Goal: Task Accomplishment & Management: Use online tool/utility

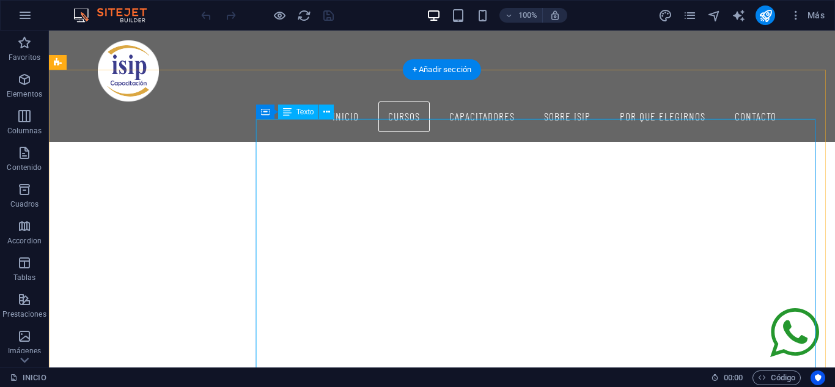
scroll to position [1573, 0]
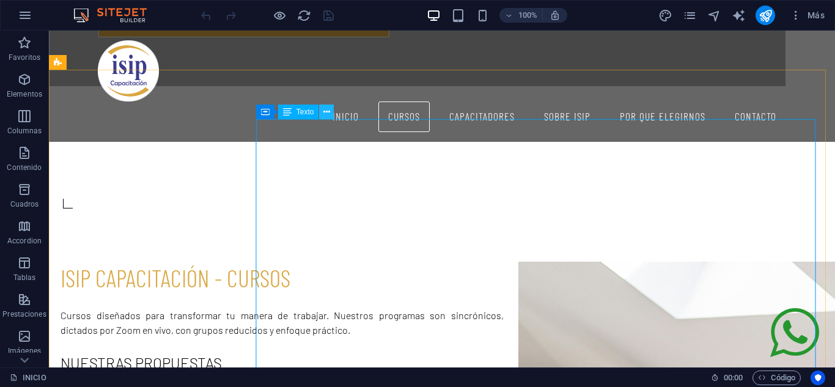
click at [326, 116] on icon at bounding box center [326, 112] width 7 height 13
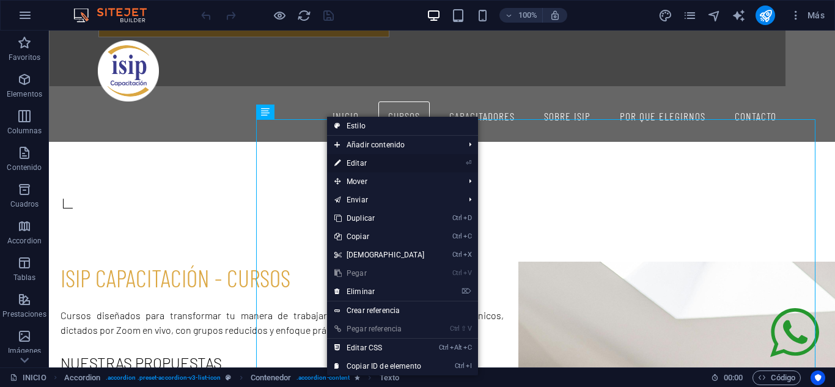
click at [409, 166] on link "⏎ Editar" at bounding box center [379, 163] width 105 height 18
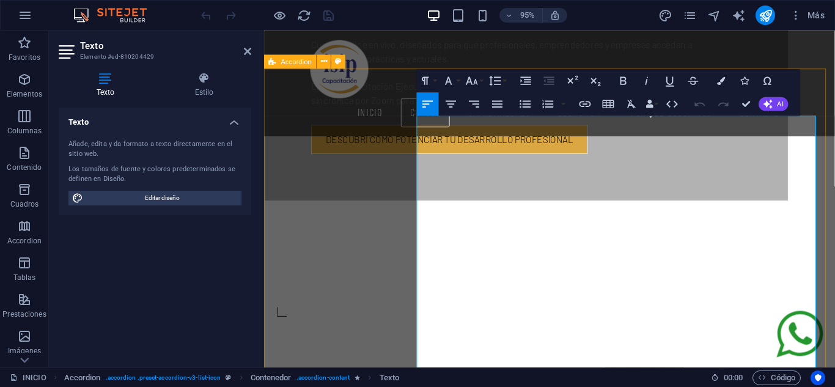
scroll to position [1731, 0]
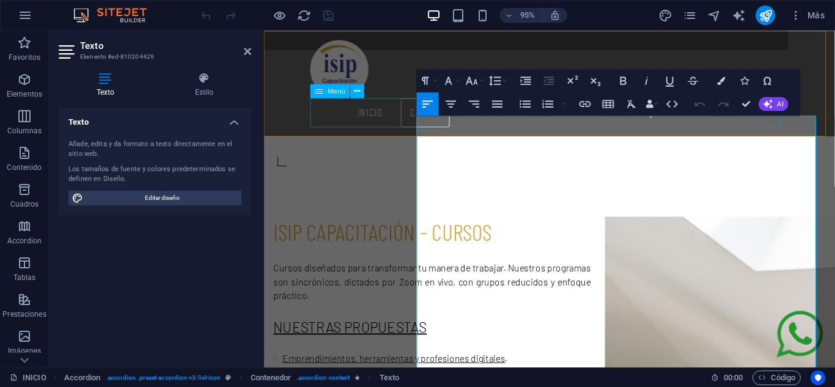
drag, startPoint x: 558, startPoint y: 327, endPoint x: 423, endPoint y: 130, distance: 239.7
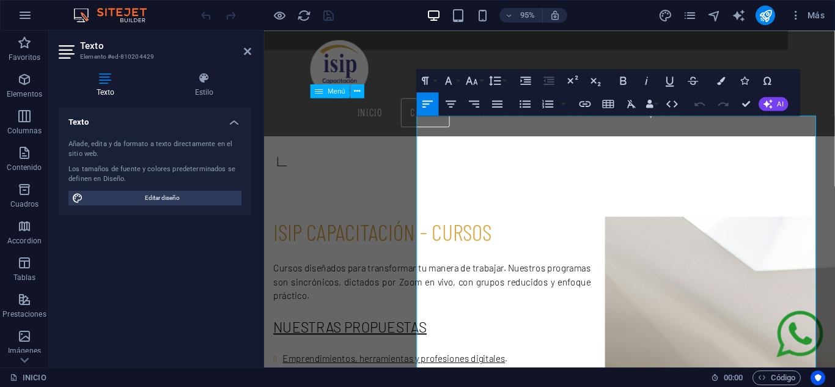
copy div "COMMUNITY MANAGER Docente capacitador: [PERSON_NAME] FECHA DE INICIO: [DATE] Dí…"
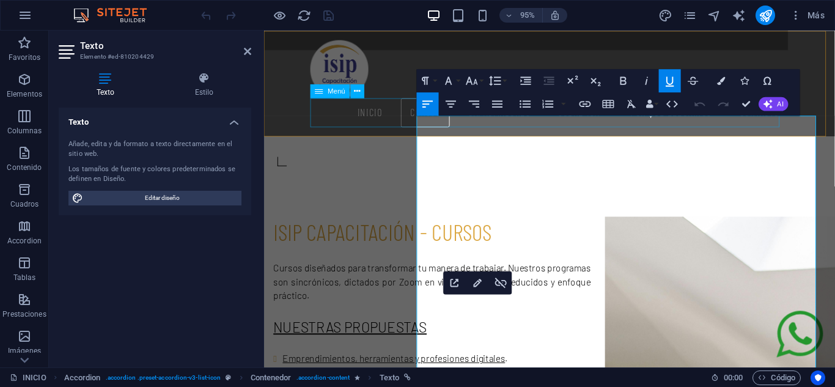
drag, startPoint x: 659, startPoint y: 356, endPoint x: 421, endPoint y: 129, distance: 328.7
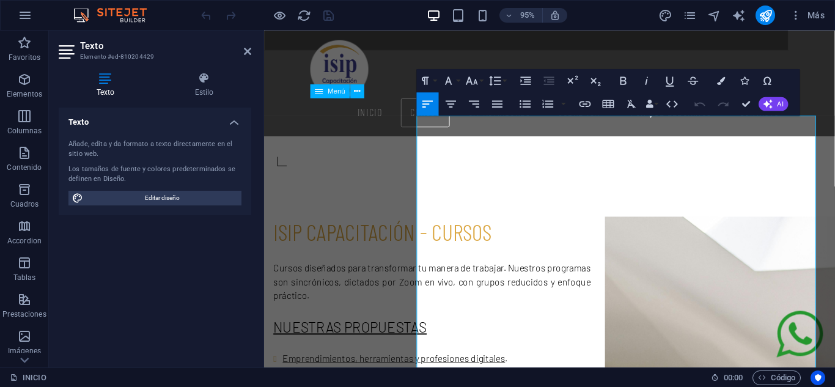
copy div "COMMUNITY MANAGER Docente capacitador: [PERSON_NAME] FECHA DE INICIO: [DATE] Dí…"
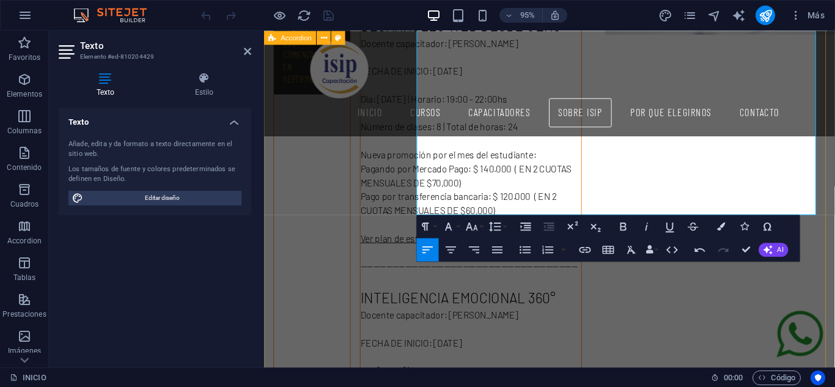
scroll to position [2628, 0]
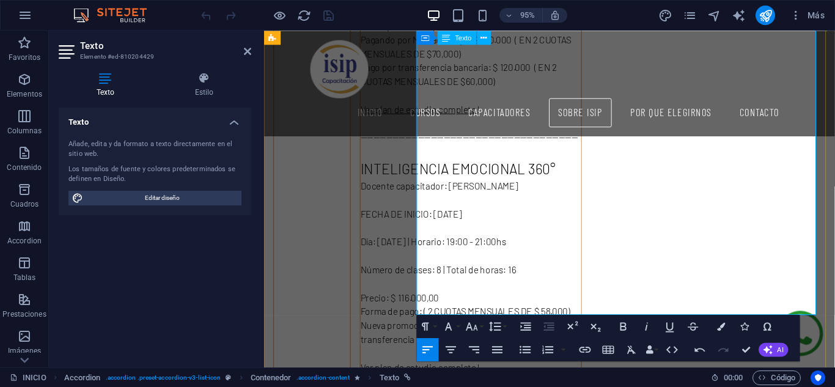
scroll to position [2791, 0]
drag, startPoint x: 659, startPoint y: 323, endPoint x: 424, endPoint y: 319, distance: 234.8
copy p "--------------------------------------------------------------------"
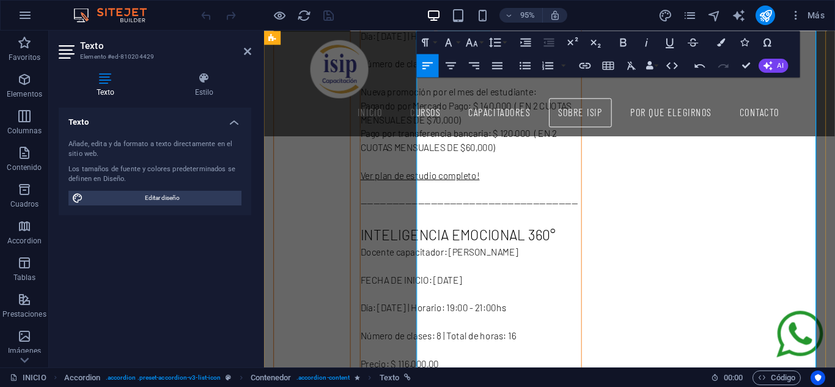
scroll to position [2670, 0]
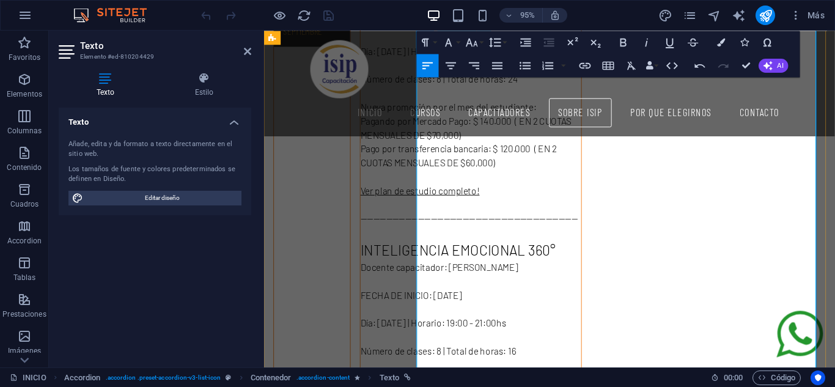
scroll to position [2708, 0]
drag, startPoint x: 549, startPoint y: 246, endPoint x: 503, endPoint y: 245, distance: 46.5
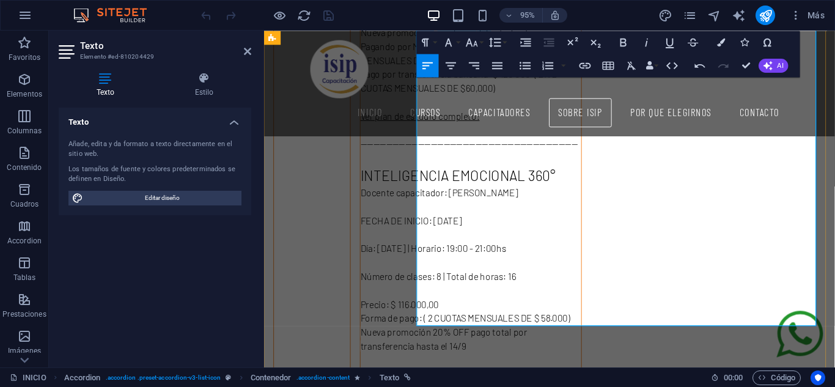
scroll to position [2783, 0]
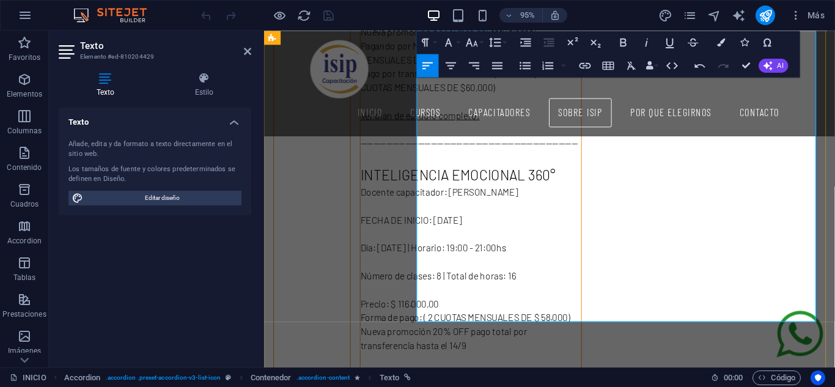
drag, startPoint x: 781, startPoint y: 283, endPoint x: 427, endPoint y: 257, distance: 355.0
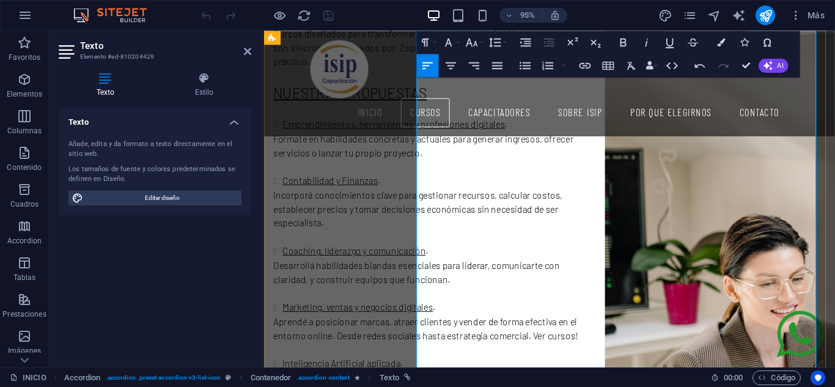
scroll to position [1978, 0]
drag, startPoint x: 573, startPoint y: 347, endPoint x: 426, endPoint y: 109, distance: 279.8
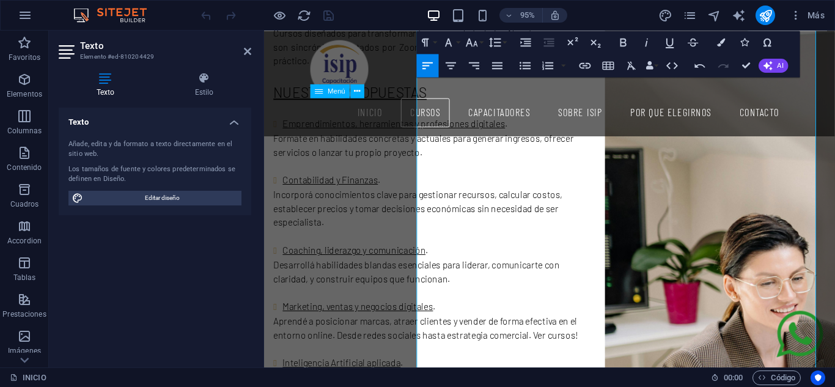
copy div "-------------------------------------------------------------------- INTELIGENC…"
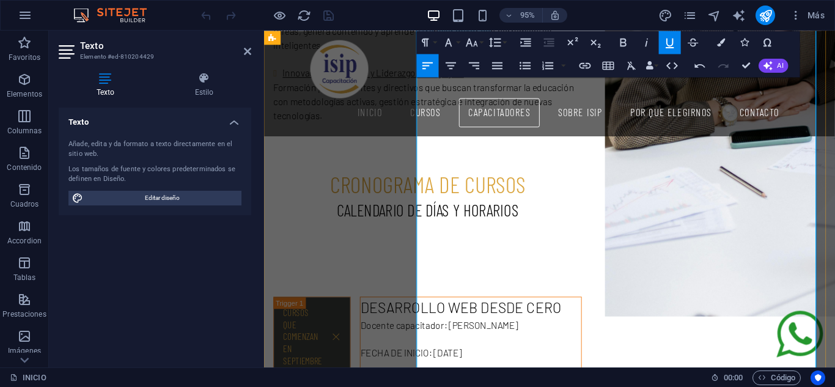
scroll to position [2358, 0]
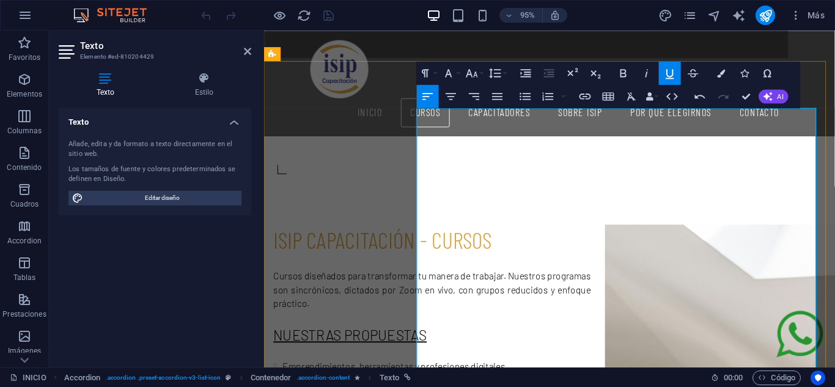
scroll to position [1741, 0]
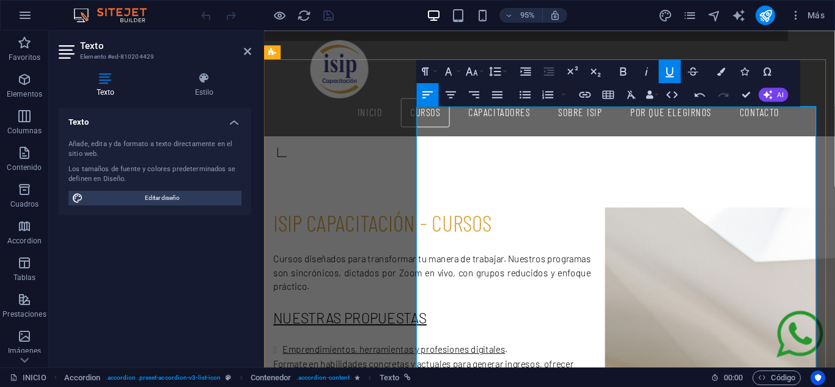
drag, startPoint x: 605, startPoint y: 258, endPoint x: 427, endPoint y: 259, distance: 177.9
drag, startPoint x: 583, startPoint y: 271, endPoint x: 550, endPoint y: 273, distance: 33.1
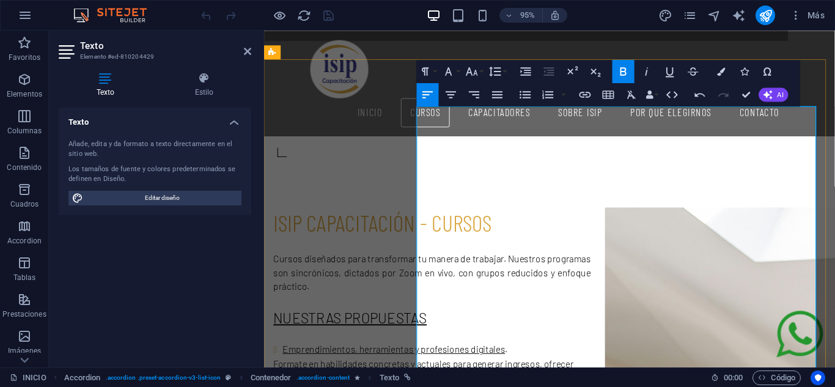
drag, startPoint x: 785, startPoint y: 284, endPoint x: 426, endPoint y: 256, distance: 360.6
copy div "Formas de pago: Pagando por Mercado Pago: $ 174000 ( EN 2 CUOTAS MENSUALES DE $…"
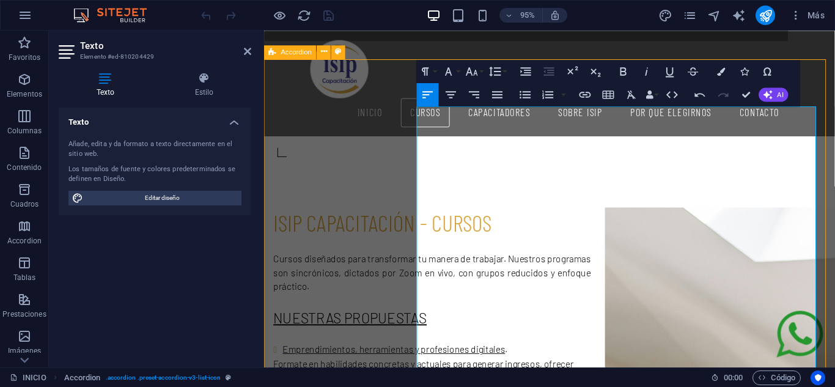
scroll to position [1582, 0]
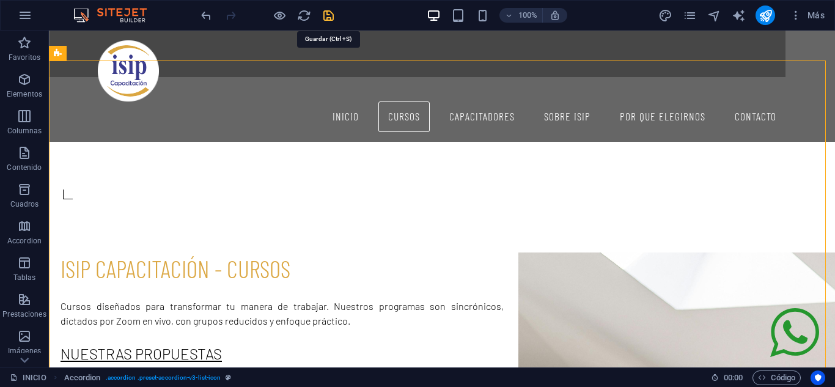
click at [325, 14] on icon "save" at bounding box center [329, 16] width 14 height 14
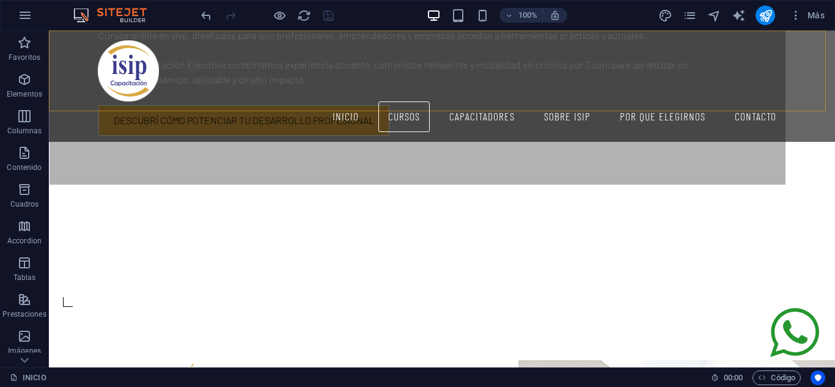
scroll to position [1474, 0]
click at [686, 22] on icon "pages" at bounding box center [690, 16] width 14 height 14
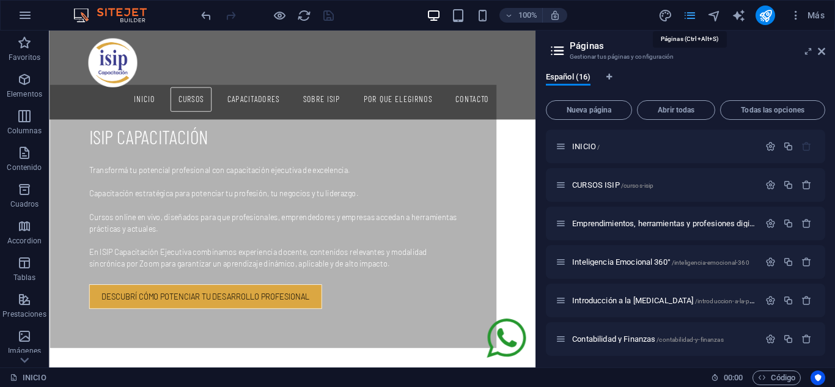
scroll to position [1643, 0]
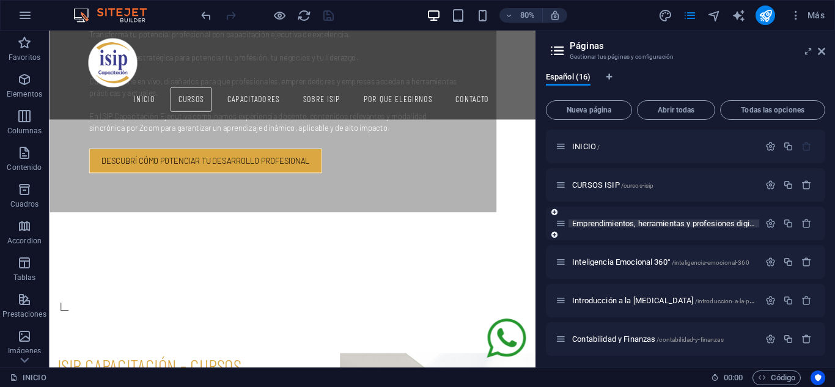
click at [635, 226] on span "Emprendimientos, herramientas y profesiones digitales /emprendimientos-herramie…" at bounding box center [747, 223] width 350 height 9
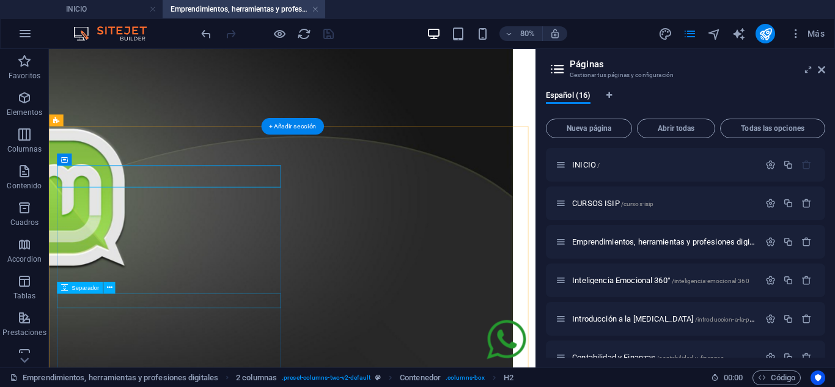
scroll to position [135, 0]
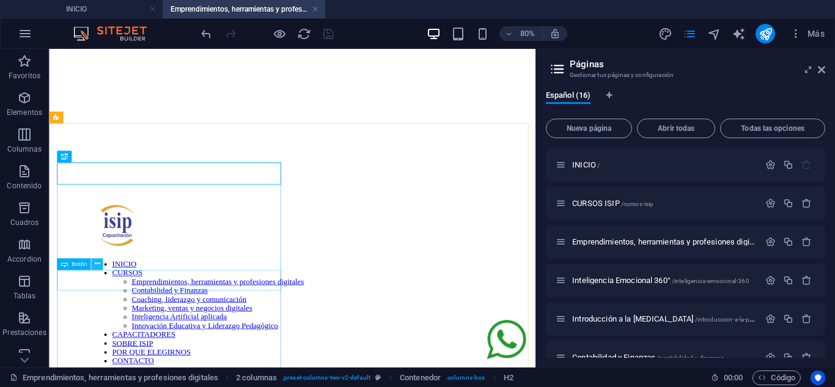
click at [98, 267] on icon at bounding box center [97, 264] width 6 height 10
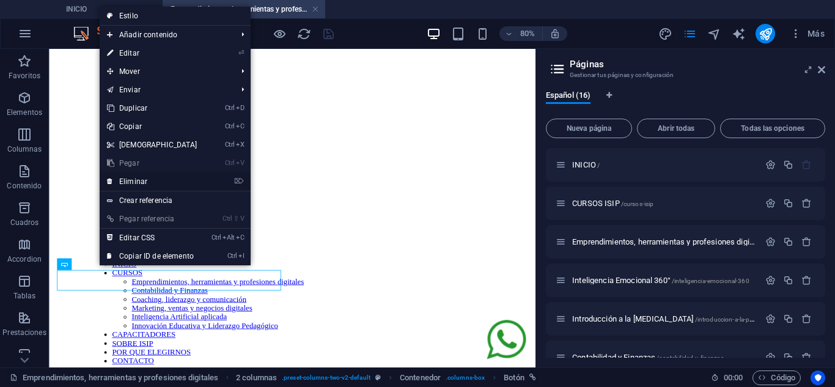
click at [171, 177] on link "⌦ Eliminar" at bounding box center [152, 181] width 105 height 18
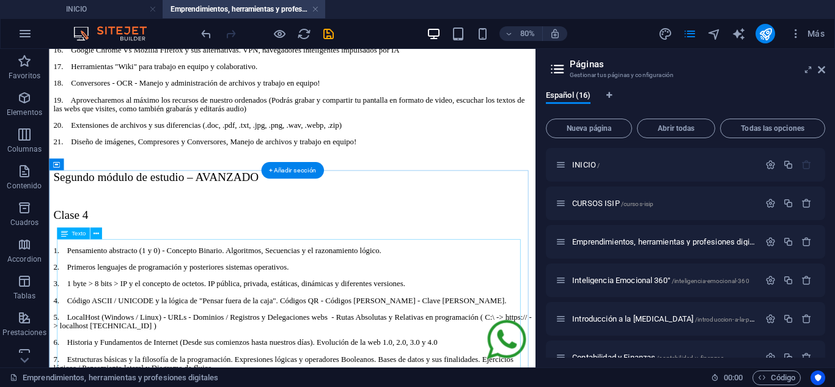
scroll to position [3043, 0]
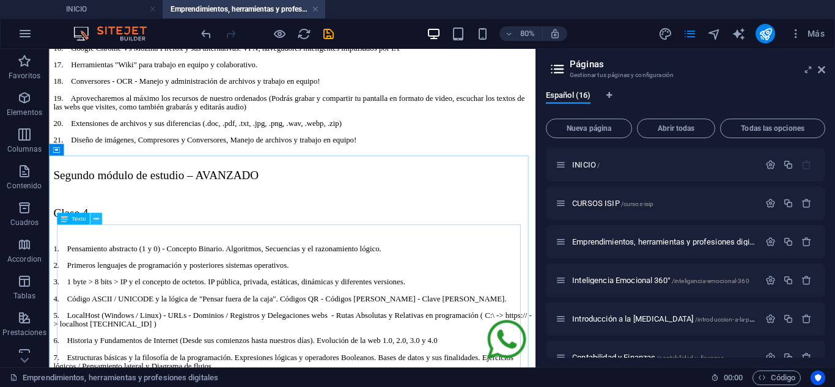
click at [97, 222] on icon at bounding box center [96, 218] width 6 height 10
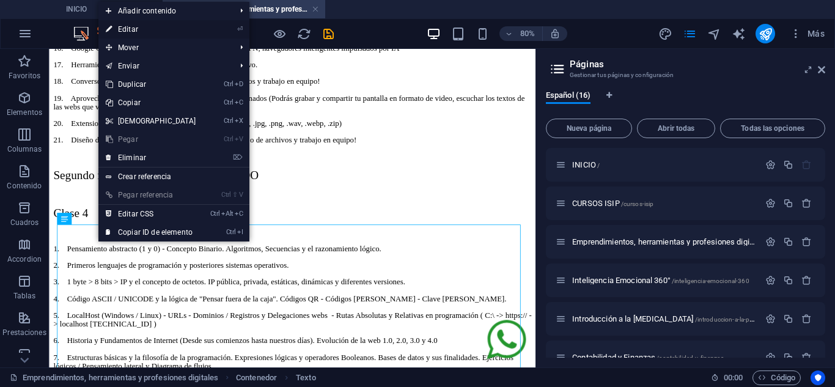
click at [186, 29] on link "⏎ Editar" at bounding box center [150, 29] width 105 height 18
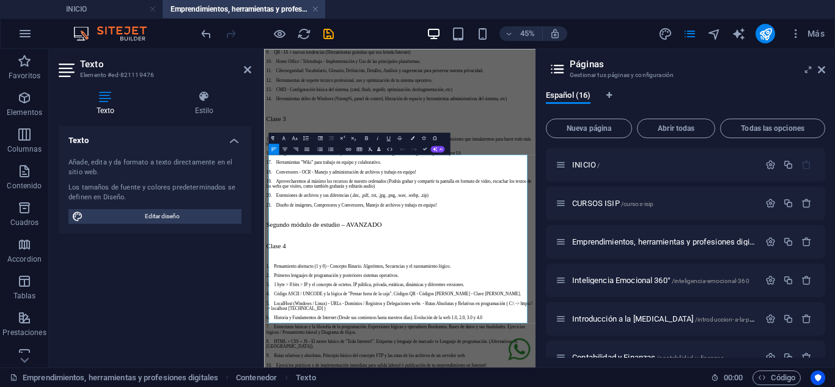
scroll to position [3212, 0]
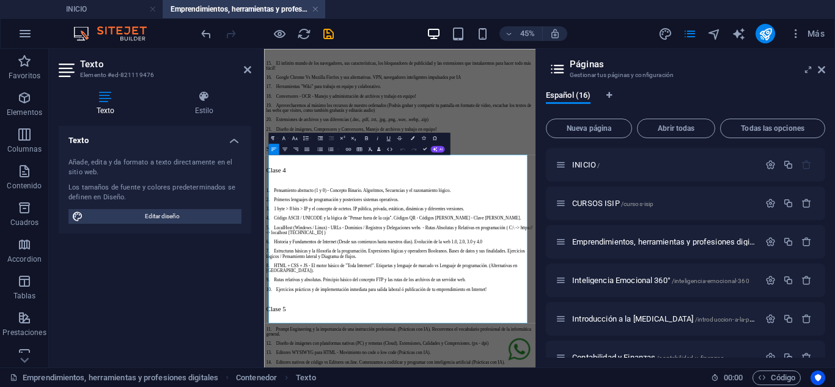
click at [826, 68] on aside "Páginas Gestionar tus páginas y configuración Español (16) Nueva página Abrir t…" at bounding box center [686, 208] width 300 height 319
click at [825, 69] on icon at bounding box center [821, 70] width 7 height 10
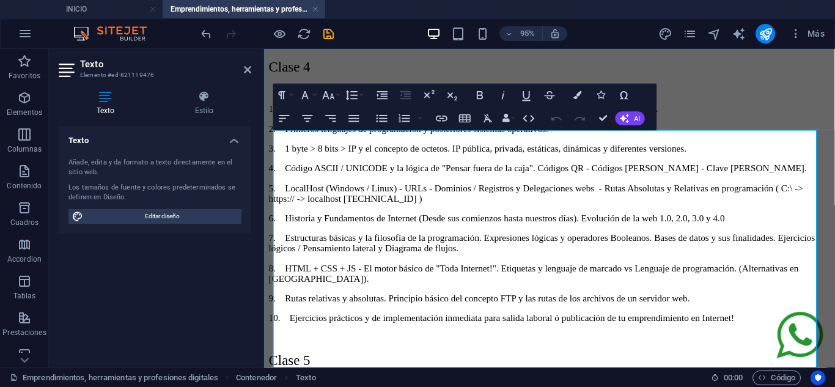
scroll to position [3184, 0]
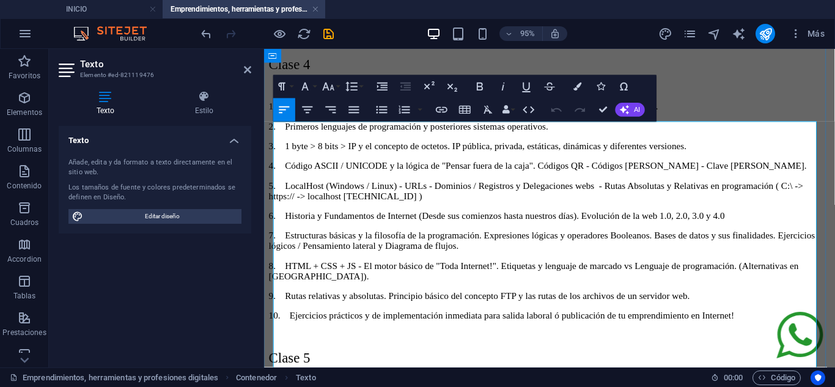
drag, startPoint x: 767, startPoint y: 275, endPoint x: 343, endPoint y: 251, distance: 424.4
drag, startPoint x: 615, startPoint y: 279, endPoint x: 270, endPoint y: 258, distance: 345.5
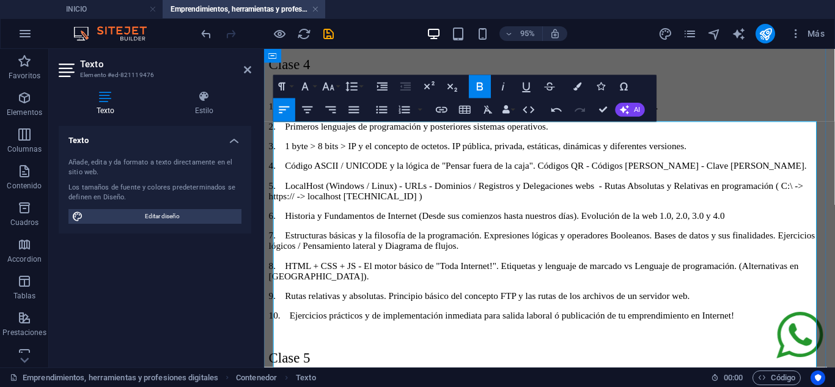
drag, startPoint x: 708, startPoint y: 227, endPoint x: 617, endPoint y: 229, distance: 91.1
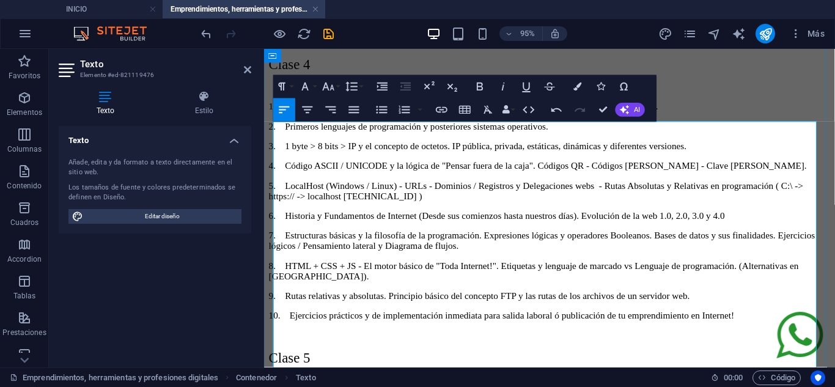
copy p "(Datos bancarios abajo)"
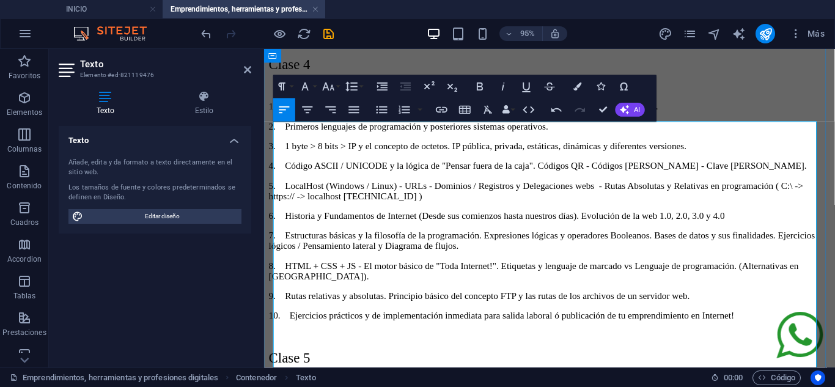
drag, startPoint x: 728, startPoint y: 229, endPoint x: 277, endPoint y: 201, distance: 451.5
drag, startPoint x: 349, startPoint y: 182, endPoint x: 265, endPoint y: 166, distance: 84.7
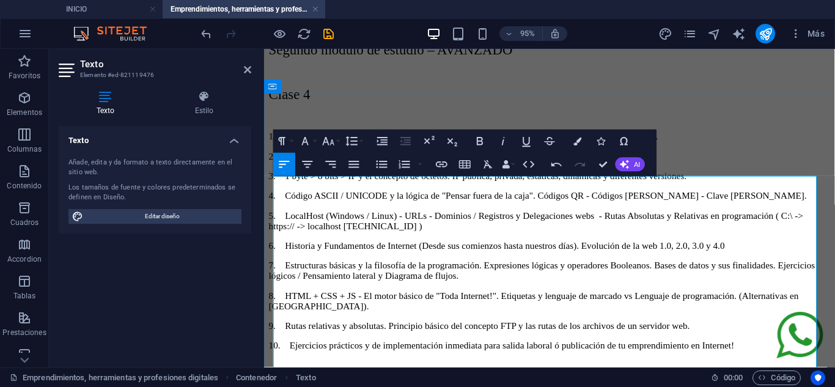
scroll to position [3153, 0]
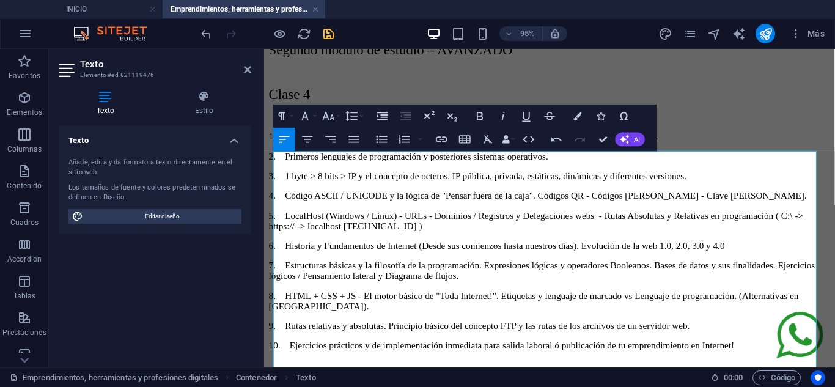
click at [329, 33] on icon "save" at bounding box center [329, 34] width 14 height 14
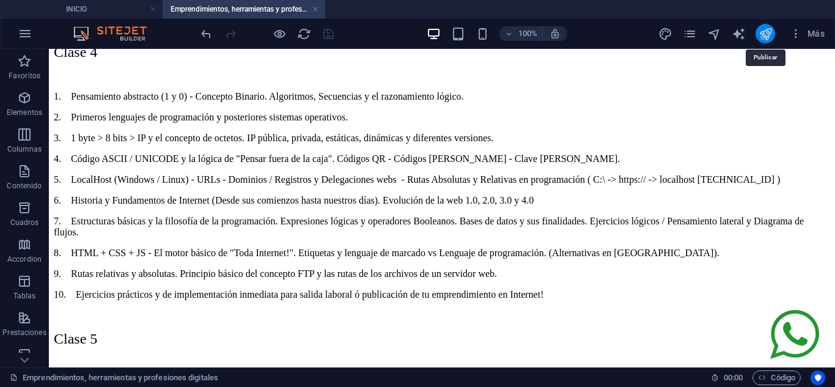
click at [770, 32] on icon "publish" at bounding box center [766, 34] width 14 height 14
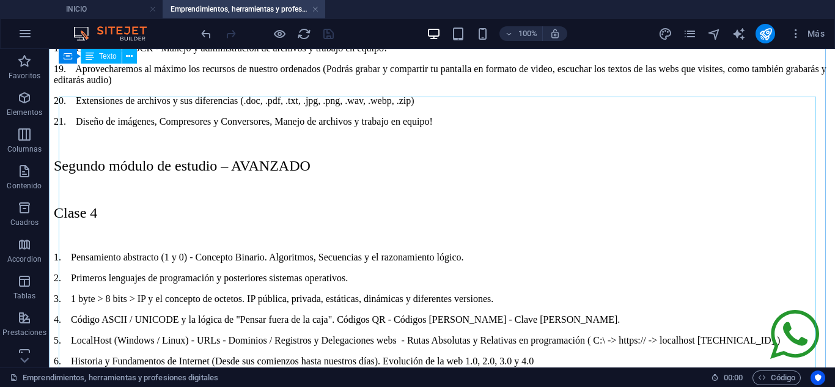
scroll to position [2945, 0]
